Goal: Information Seeking & Learning: Check status

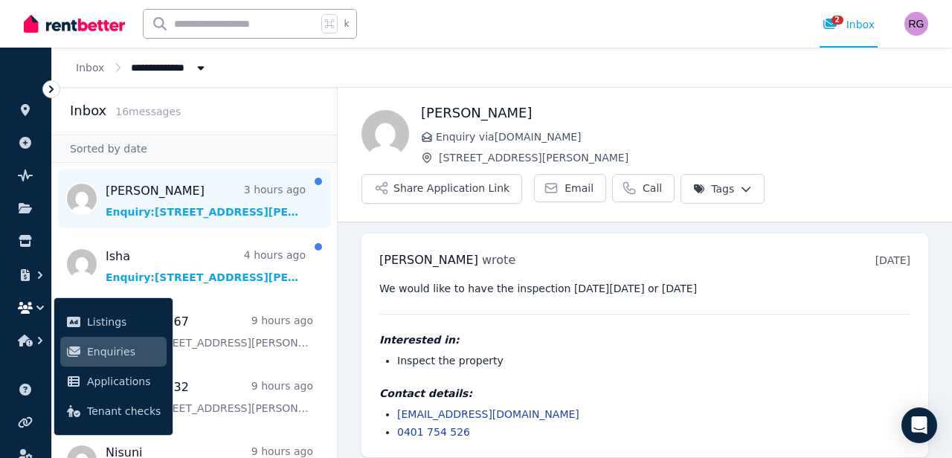
scroll to position [10, 0]
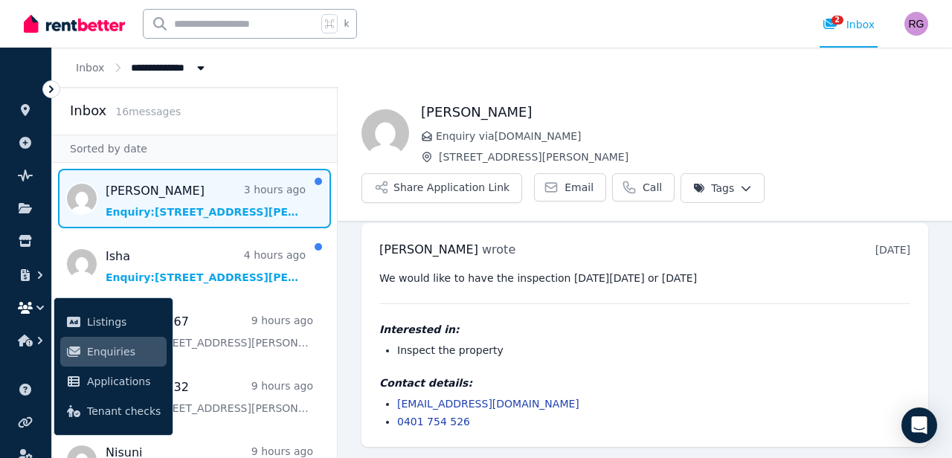
click at [118, 199] on span "Message list" at bounding box center [194, 198] width 285 height 59
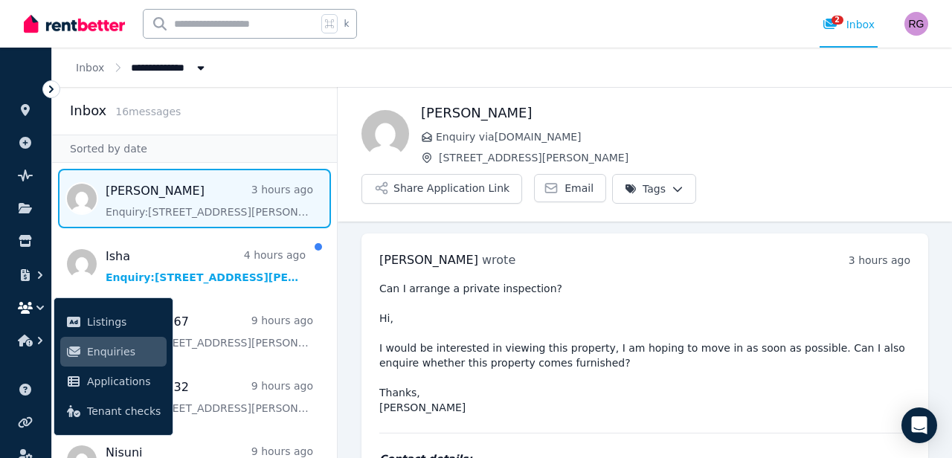
scroll to position [19, 0]
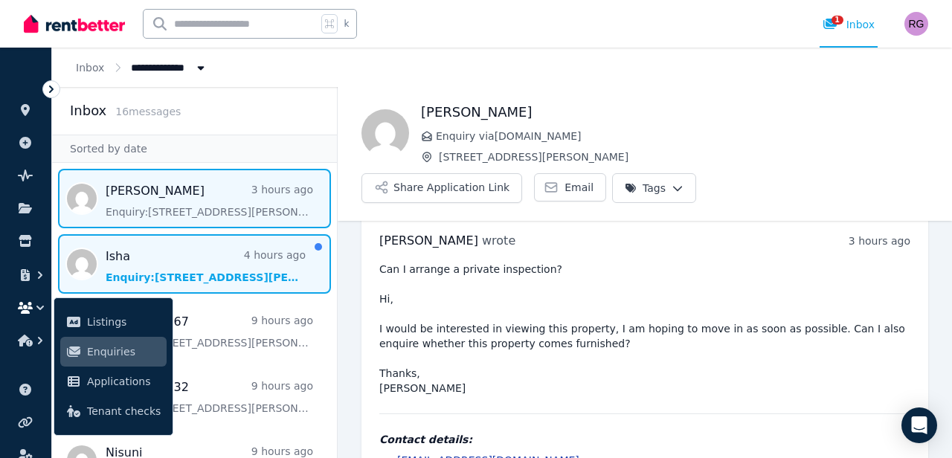
click at [127, 271] on span "Message list" at bounding box center [194, 263] width 285 height 59
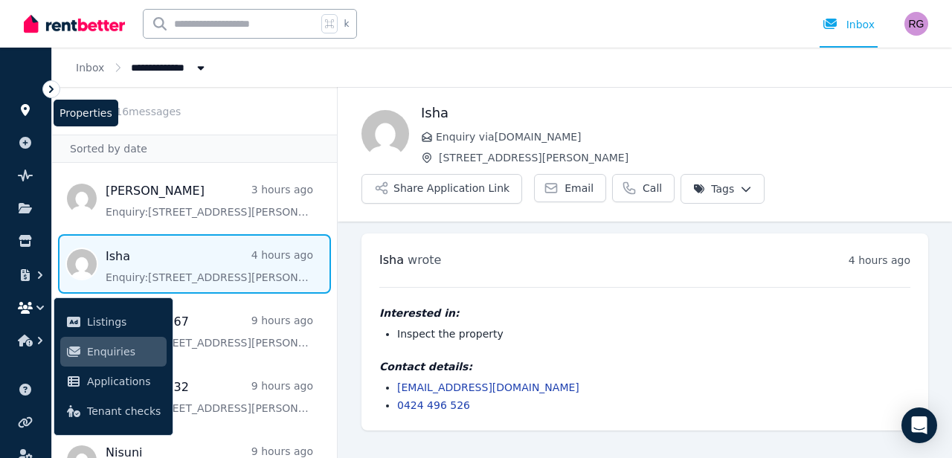
click at [25, 106] on icon at bounding box center [25, 110] width 9 height 12
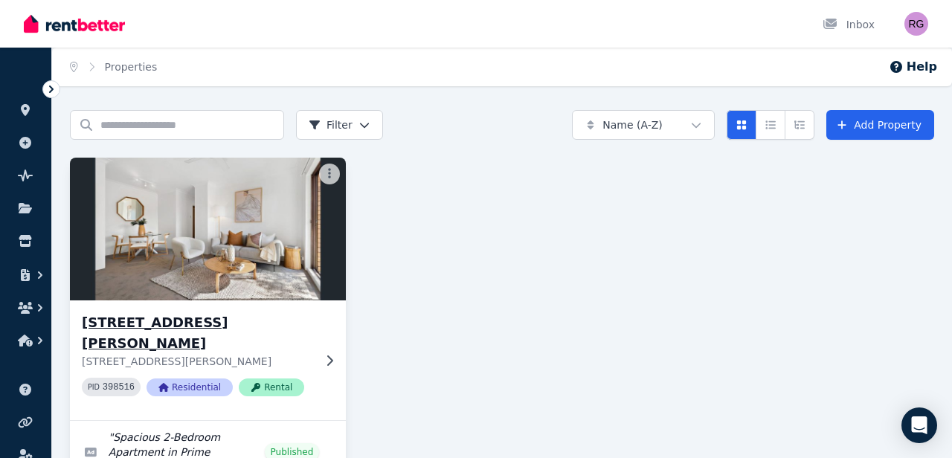
click at [214, 243] on img at bounding box center [208, 229] width 290 height 150
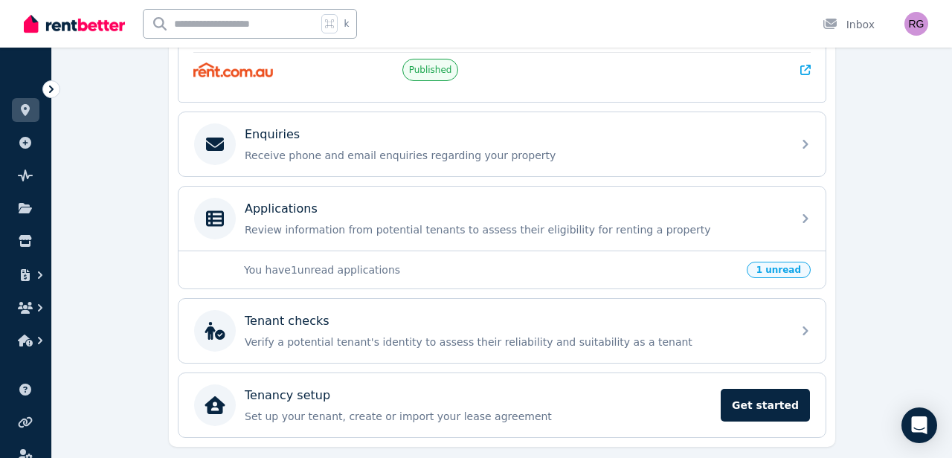
scroll to position [447, 0]
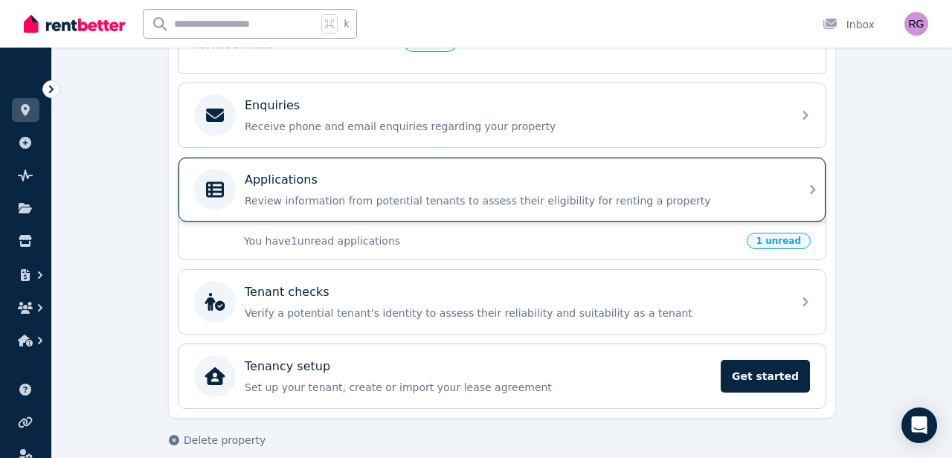
click at [405, 185] on div "Applications" at bounding box center [514, 180] width 538 height 18
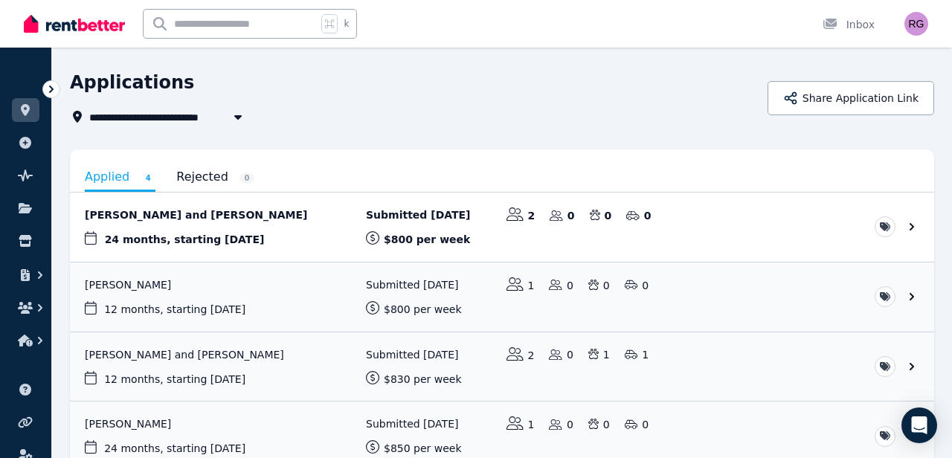
scroll to position [45, 0]
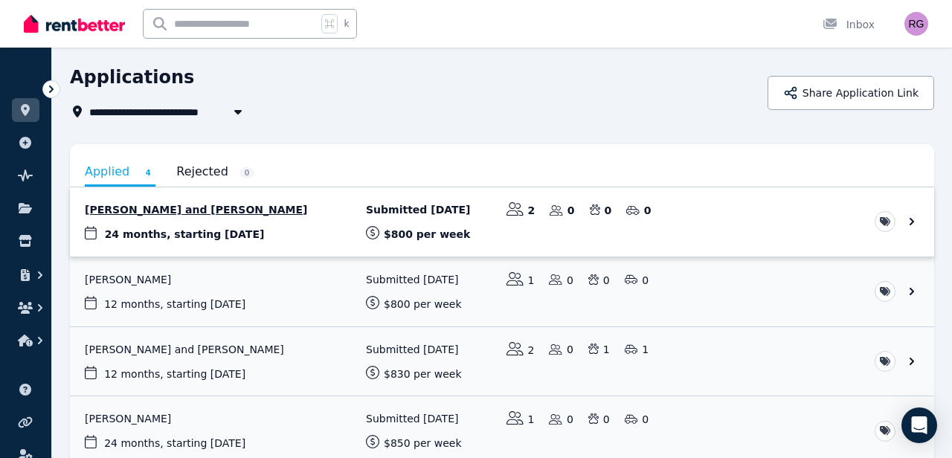
click at [208, 210] on link "View application: Rebecca Wall and Sean Dennis" at bounding box center [502, 221] width 864 height 69
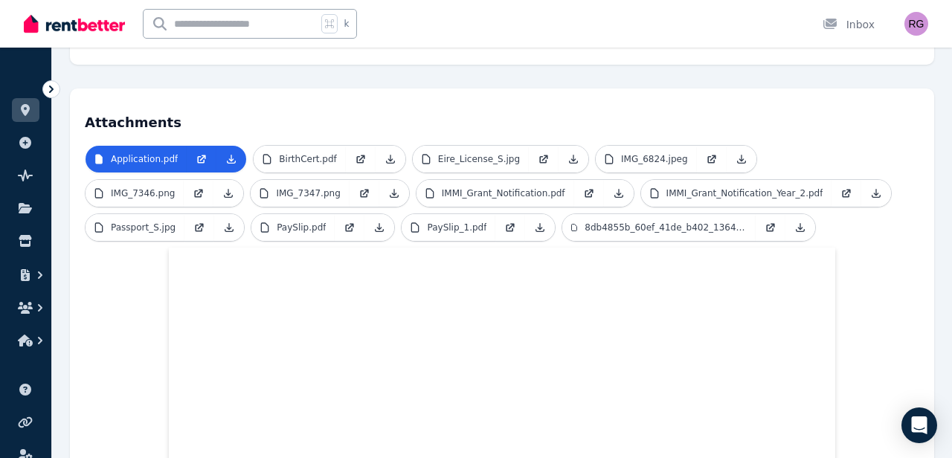
scroll to position [332, 0]
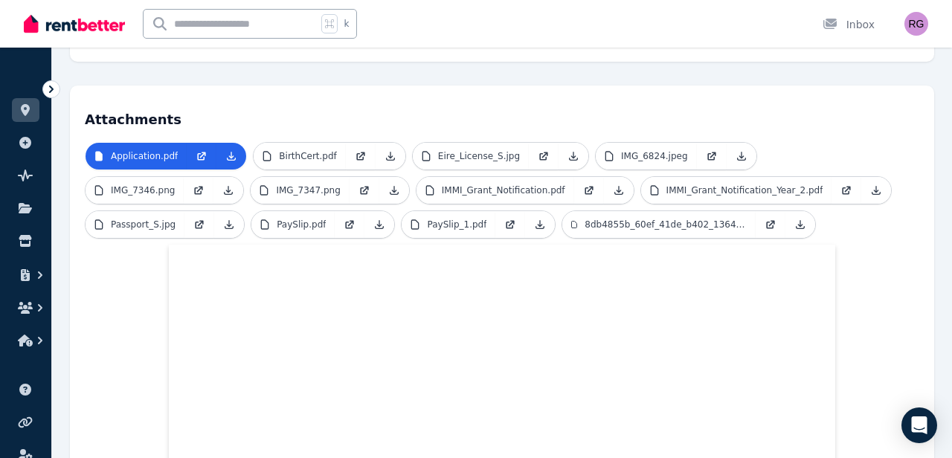
click at [52, 82] on icon at bounding box center [51, 89] width 15 height 15
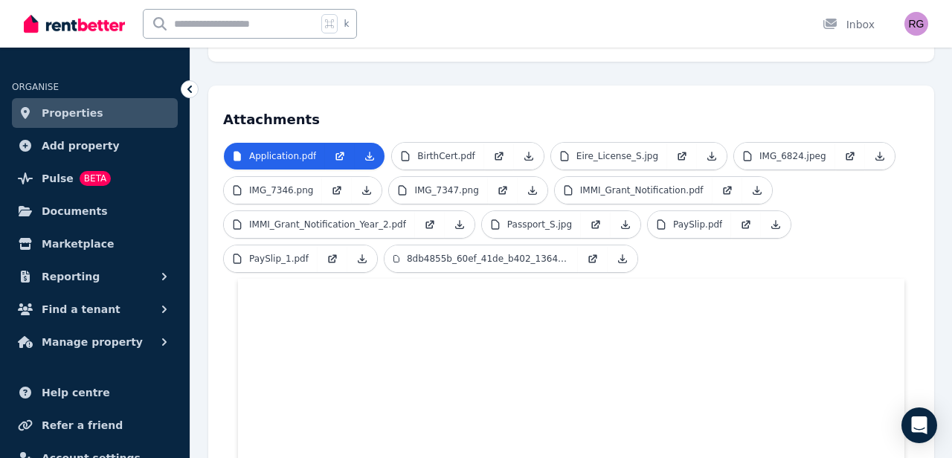
click at [121, 80] on li "ORGANISE" at bounding box center [95, 78] width 166 height 33
click at [195, 88] on icon at bounding box center [189, 89] width 15 height 15
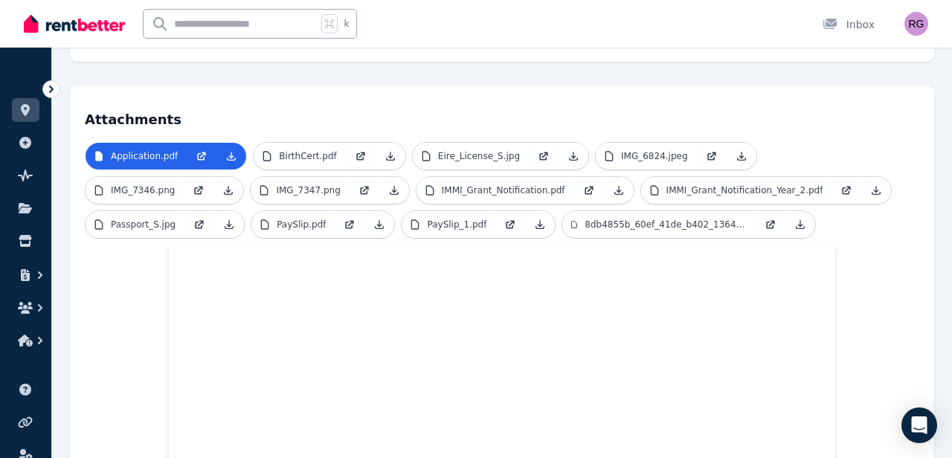
scroll to position [0, 0]
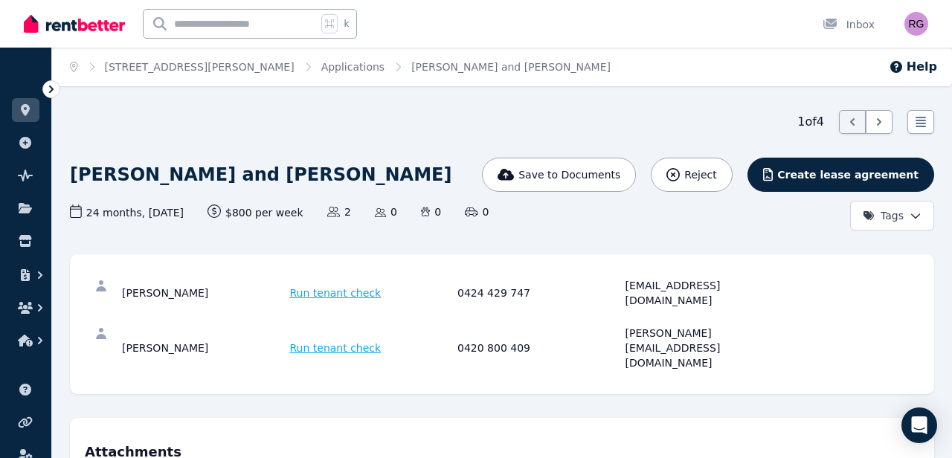
click at [41, 39] on div at bounding box center [74, 24] width 101 height 48
click at [41, 28] on img at bounding box center [74, 24] width 101 height 22
